Goal: Check status: Check status

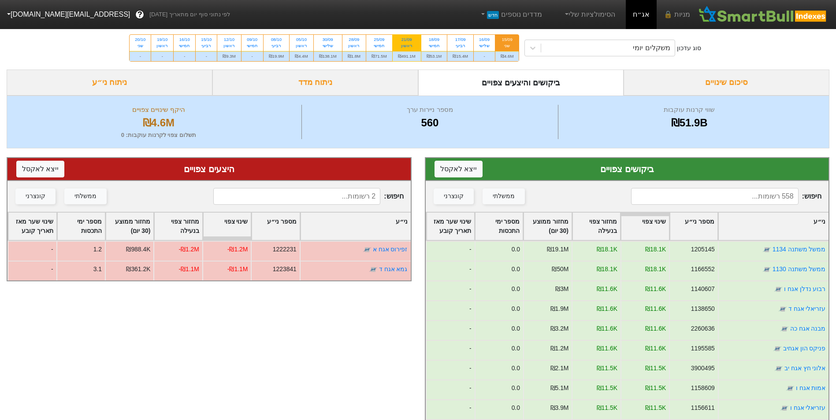
click at [404, 50] on div "21/09 ראשון" at bounding box center [407, 43] width 28 height 16
click at [404, 41] on input "21/09 ראשון ₪491.1M" at bounding box center [404, 38] width 6 height 6
radio input "true"
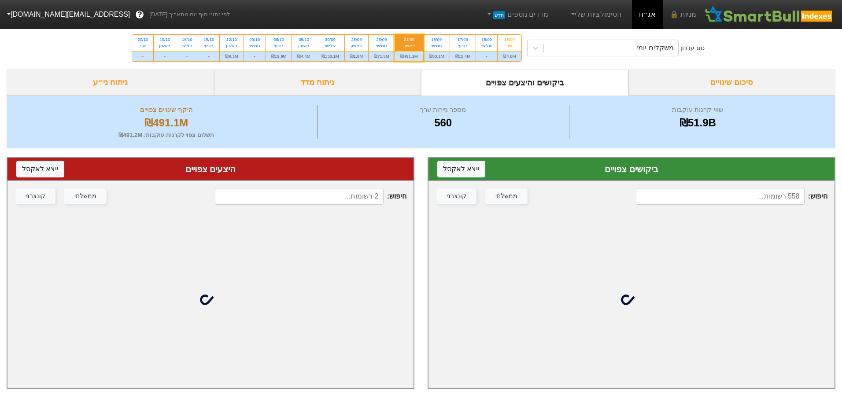
click at [738, 191] on input at bounding box center [720, 196] width 168 height 17
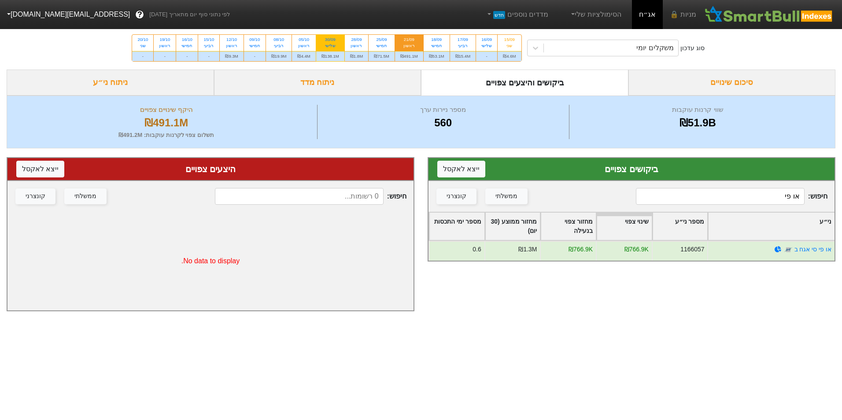
type input "או פי"
click at [332, 52] on div "₪138.1M" at bounding box center [330, 56] width 28 height 10
click at [330, 41] on input "30/09 שלישי ₪138.1M" at bounding box center [328, 38] width 6 height 6
radio input "true"
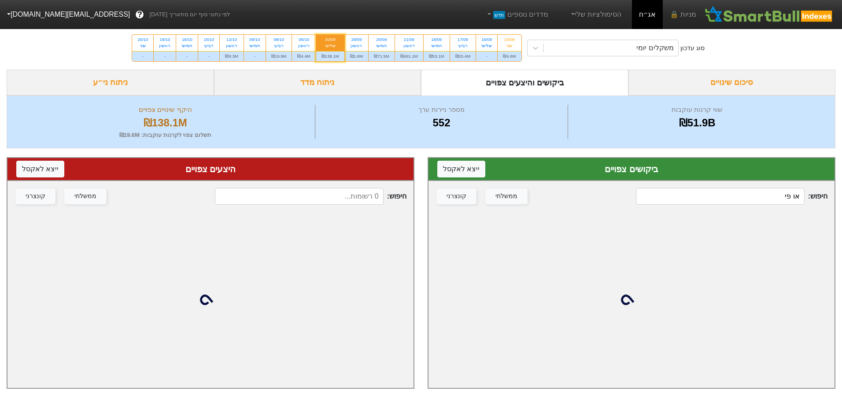
click at [725, 195] on input "או פי" at bounding box center [720, 196] width 168 height 17
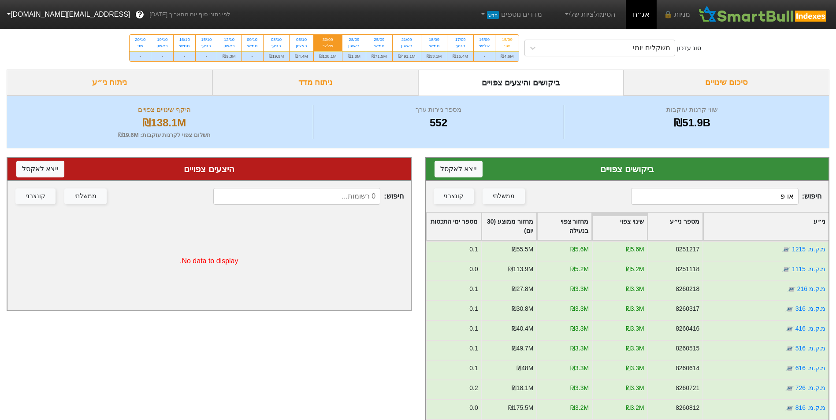
type input "או פי"
